Goal: Task Accomplishment & Management: Manage account settings

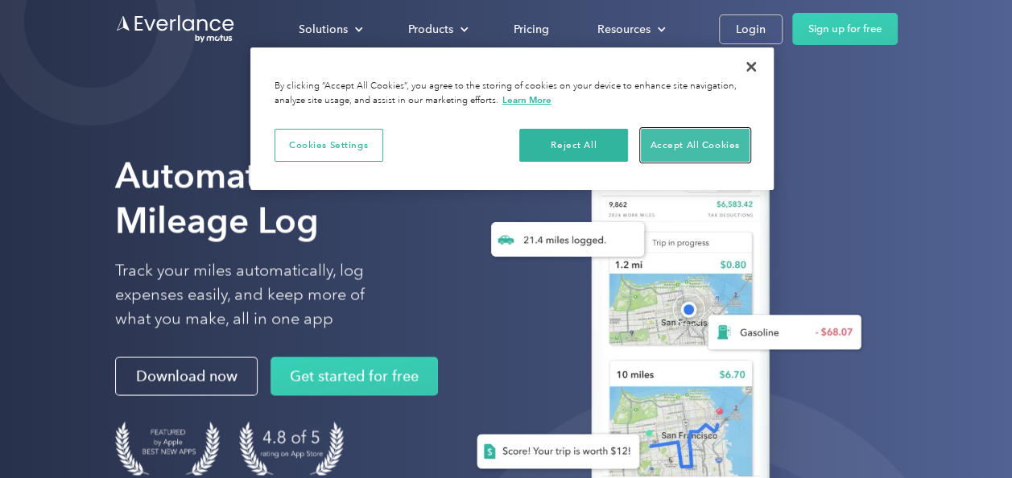
click at [707, 146] on button "Accept All Cookies" at bounding box center [695, 146] width 109 height 34
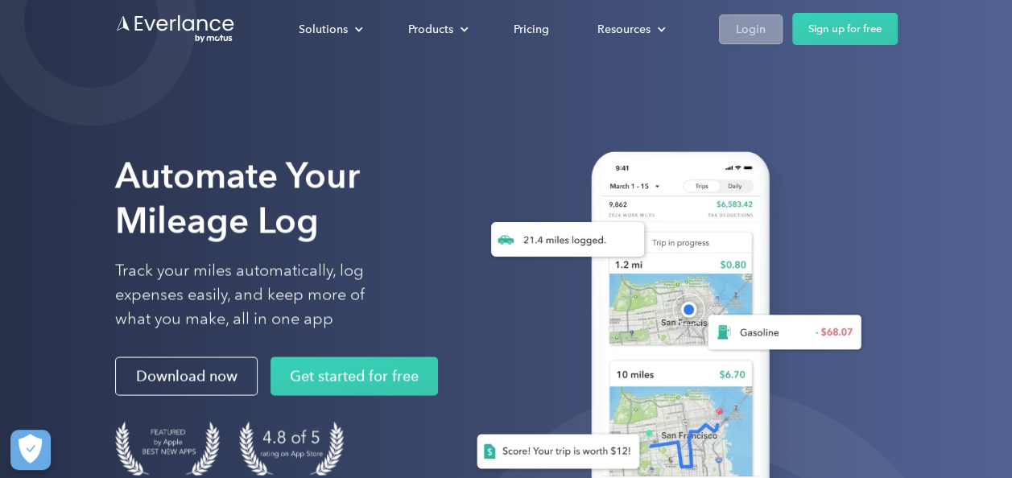
click at [753, 27] on div "Login" at bounding box center [751, 29] width 30 height 20
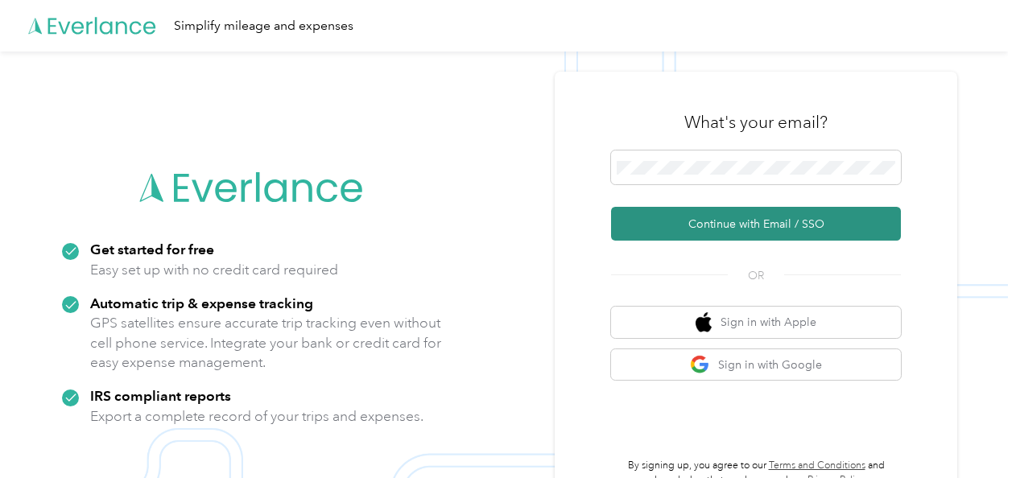
click at [770, 226] on button "Continue with Email / SSO" at bounding box center [756, 224] width 290 height 34
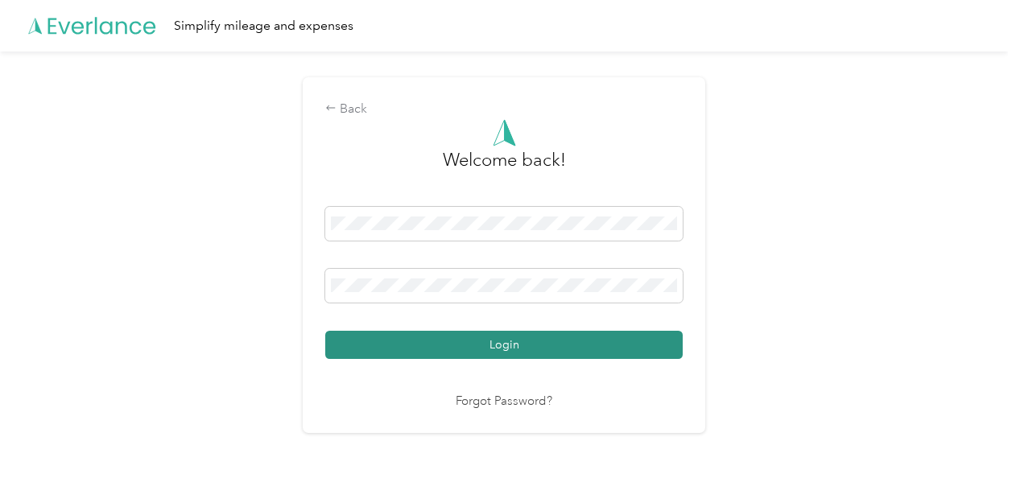
click at [509, 345] on button "Login" at bounding box center [503, 345] width 357 height 28
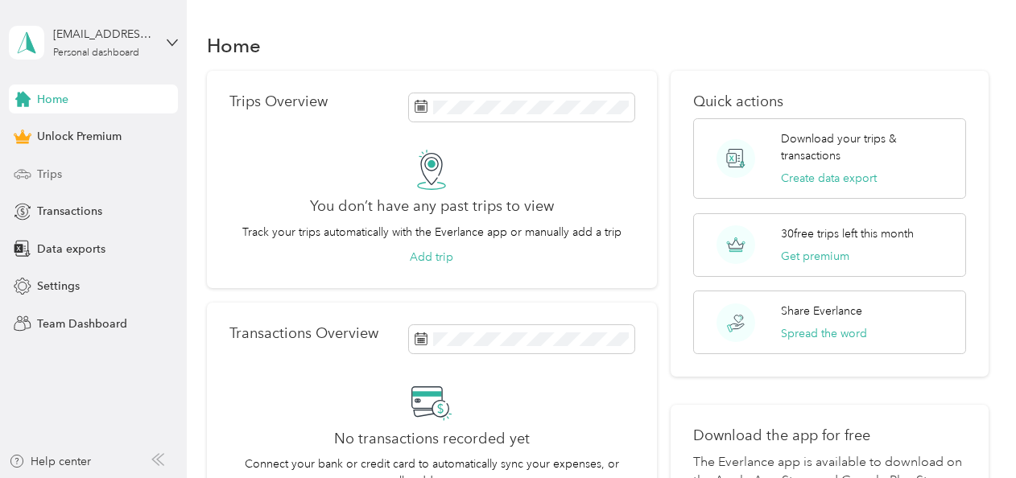
click at [54, 166] on span "Trips" at bounding box center [49, 174] width 25 height 17
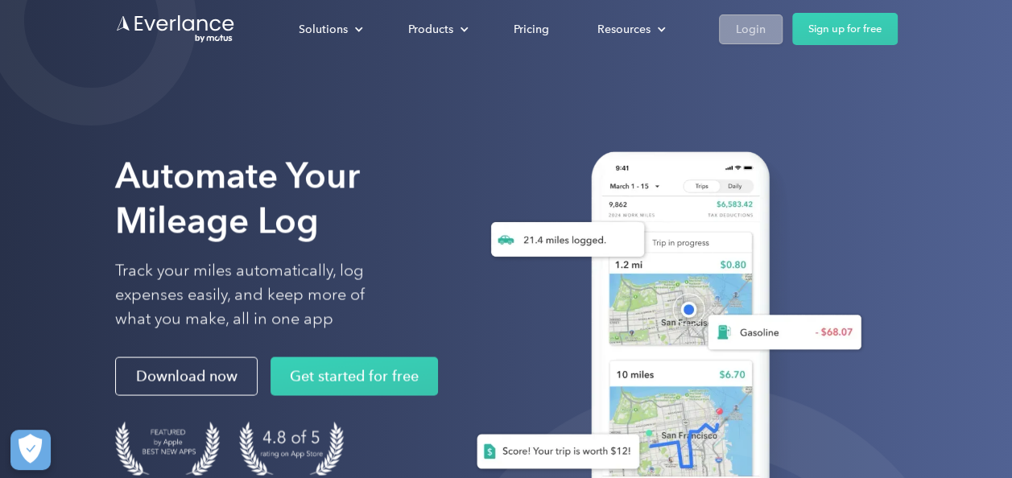
click at [745, 24] on div "Login" at bounding box center [751, 29] width 30 height 20
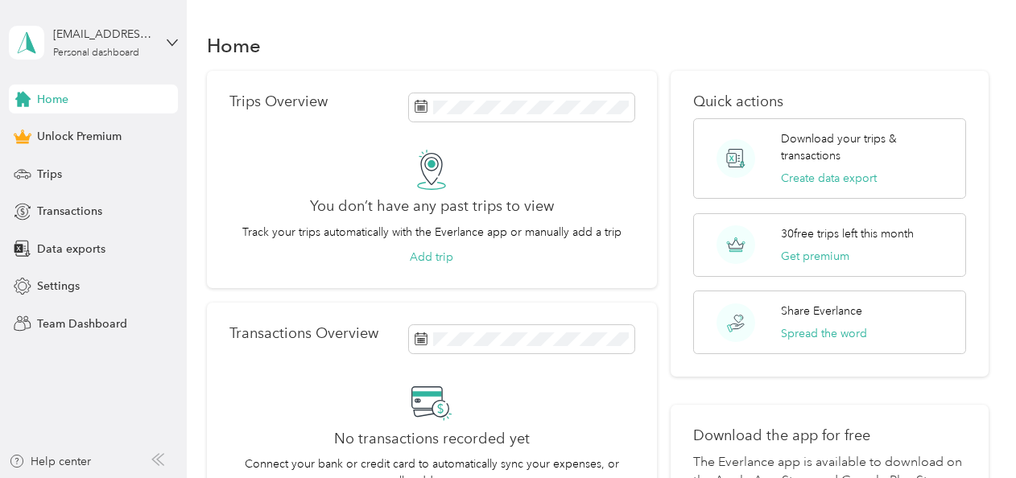
click at [586, 47] on div "Home" at bounding box center [598, 45] width 782 height 34
click at [58, 106] on span "Home" at bounding box center [52, 99] width 31 height 17
